Goal: Find specific page/section: Find specific page/section

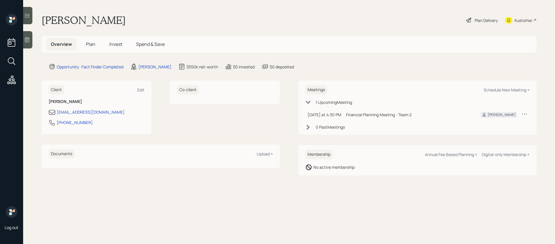
click at [31, 42] on div at bounding box center [27, 39] width 9 height 17
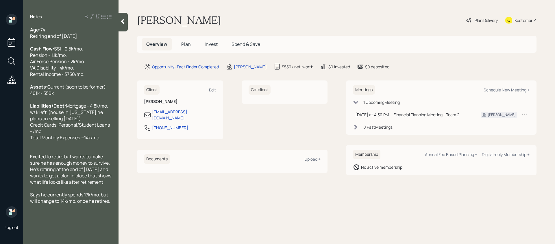
click at [276, 23] on div "[PERSON_NAME] Plan Delivery Kustomer" at bounding box center [336, 20] width 399 height 13
